Goal: Find specific page/section: Find specific page/section

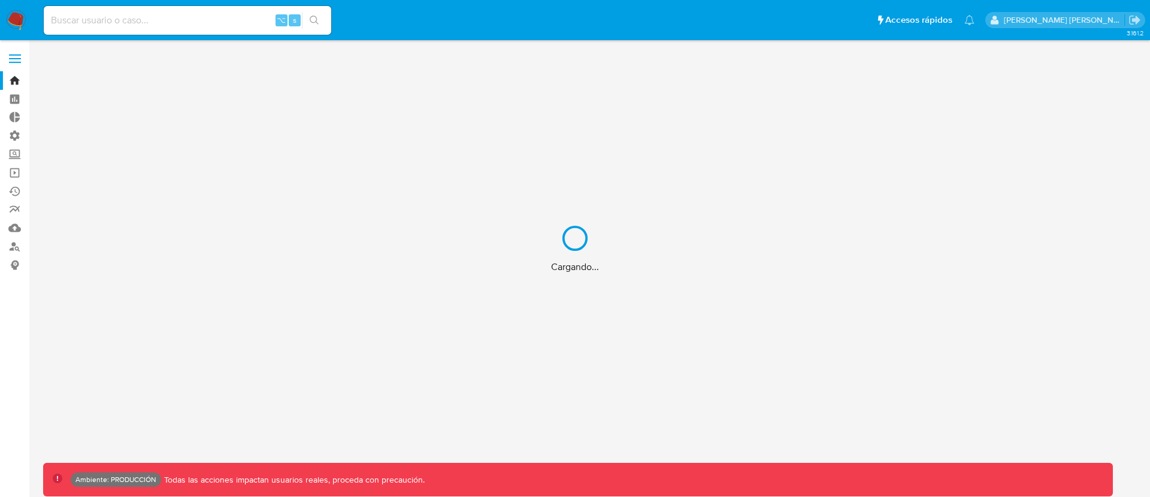
click at [125, 18] on div "Cargando..." at bounding box center [575, 248] width 1150 height 497
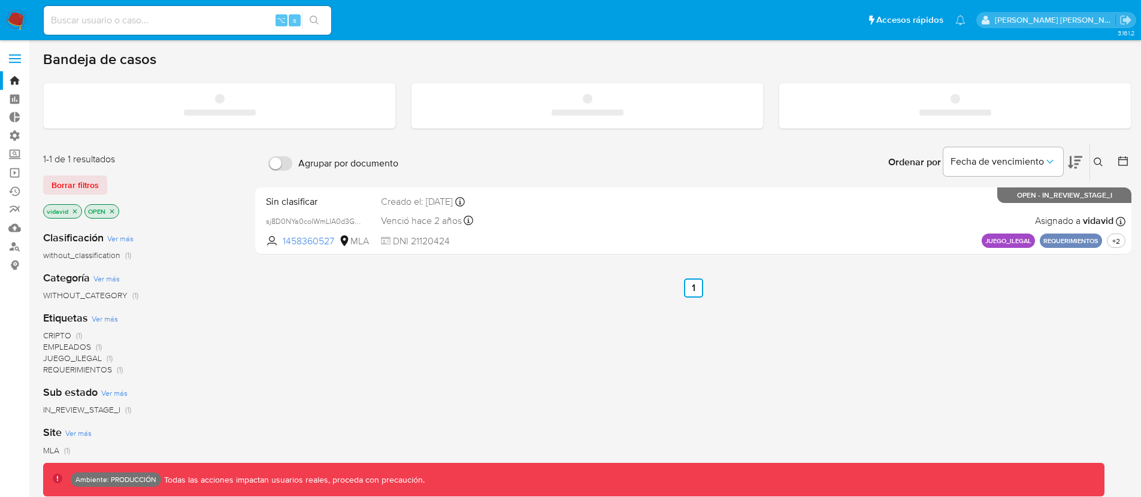
click at [133, 20] on input at bounding box center [188, 21] width 288 height 16
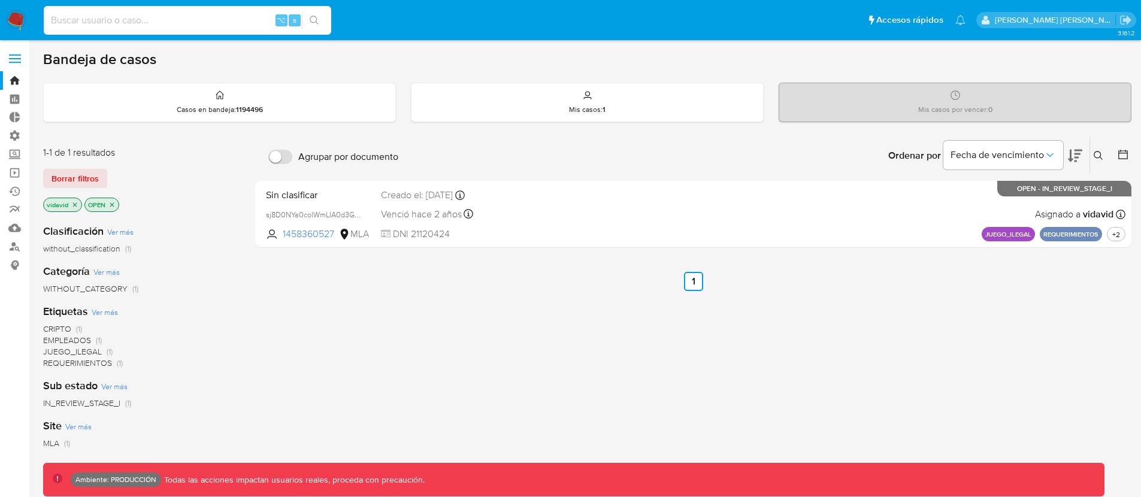
paste input "2510979315"
type input "2510979315"
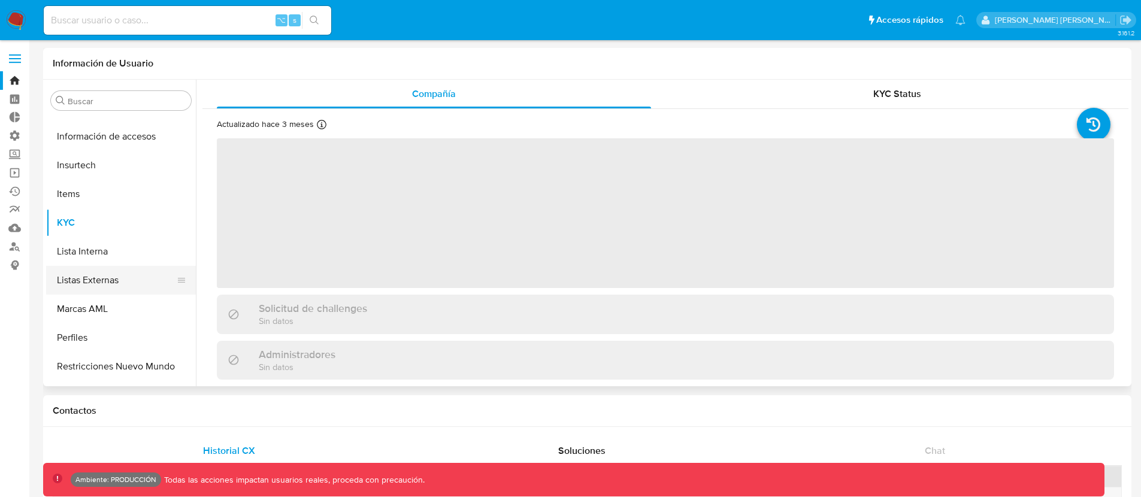
select select "10"
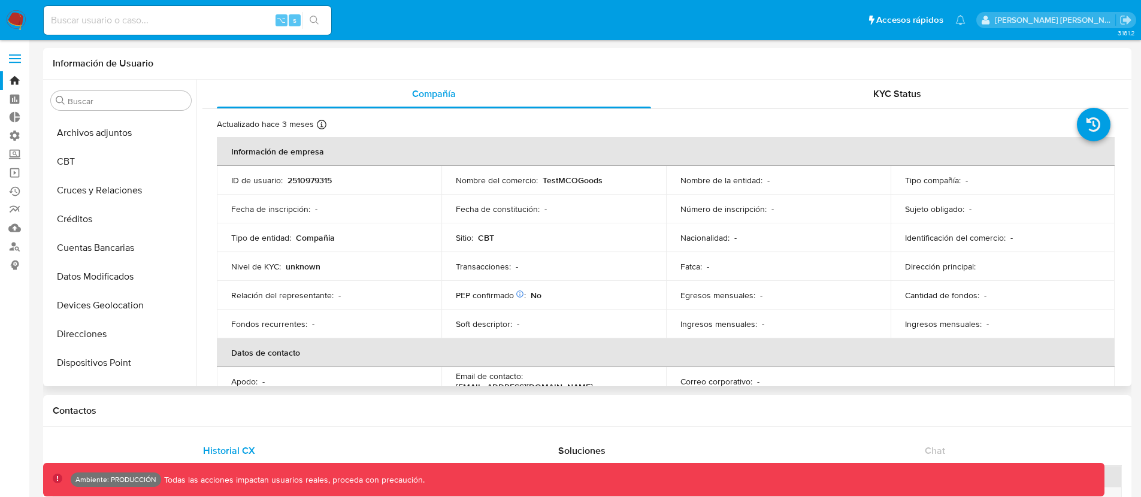
scroll to position [82, 0]
click at [91, 161] on button "CBT" at bounding box center [116, 162] width 140 height 29
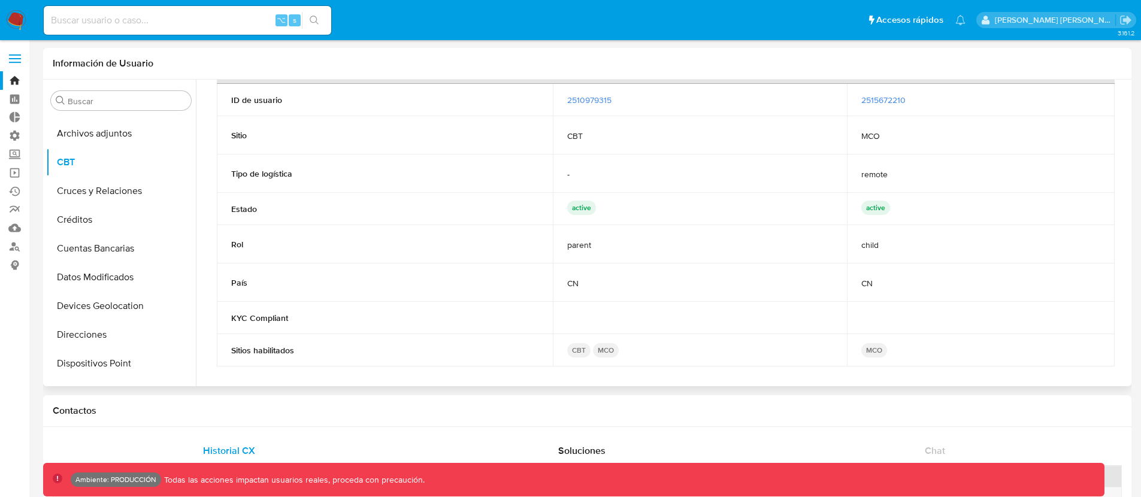
scroll to position [46, 0]
